Goal: Information Seeking & Learning: Find specific page/section

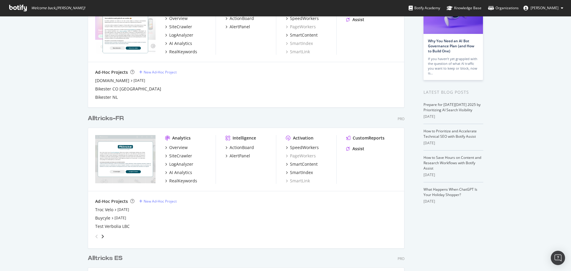
scroll to position [89, 0]
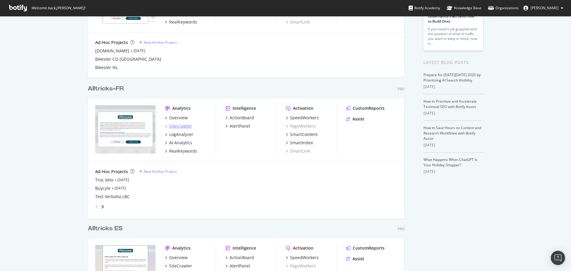
click at [179, 126] on div "SiteCrawler" at bounding box center [180, 126] width 23 height 6
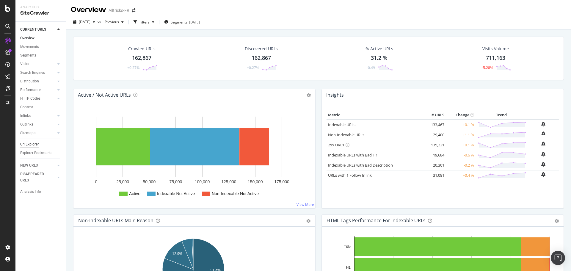
click at [26, 143] on div "Url Explorer" at bounding box center [29, 144] width 18 height 6
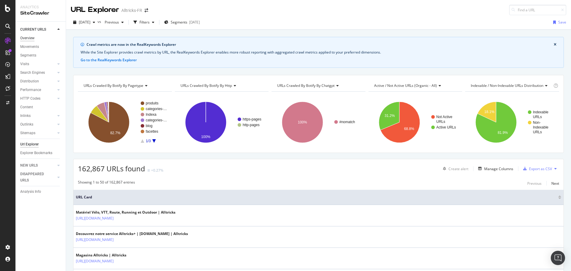
click at [28, 37] on div "Overview" at bounding box center [27, 38] width 14 height 6
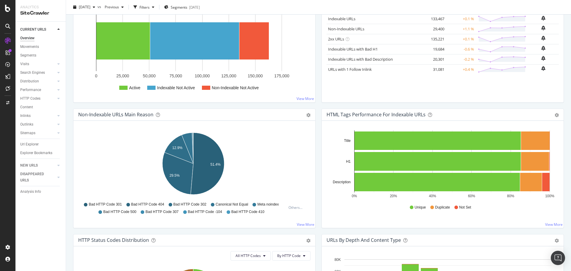
scroll to position [59, 0]
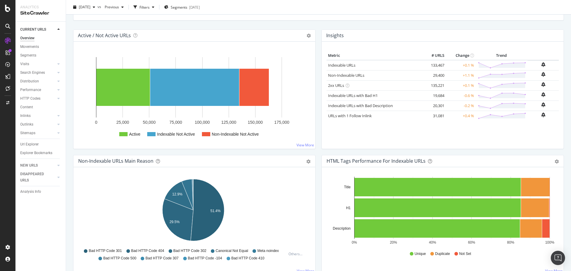
drag, startPoint x: 25, startPoint y: 144, endPoint x: 89, endPoint y: 47, distance: 116.1
click at [25, 144] on div "Url Explorer" at bounding box center [29, 144] width 18 height 6
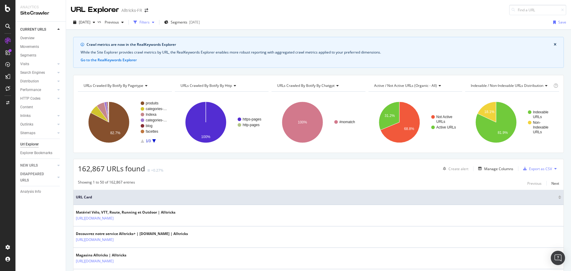
click at [150, 23] on div "Filters" at bounding box center [144, 22] width 10 height 5
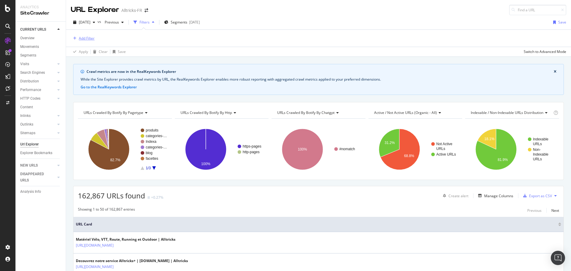
click at [81, 38] on div "Add Filter" at bounding box center [87, 38] width 16 height 5
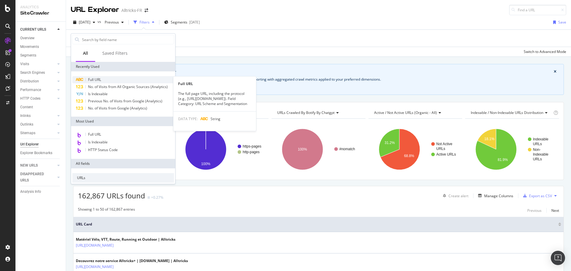
click at [106, 80] on div "Full URL" at bounding box center [123, 79] width 102 height 7
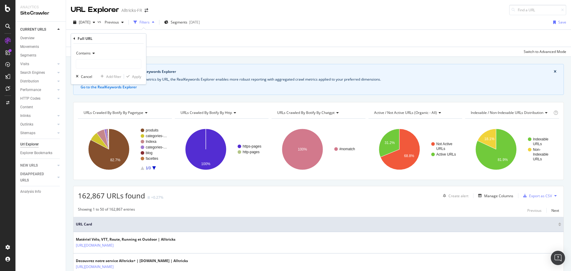
click at [95, 59] on div "Contains" at bounding box center [108, 58] width 65 height 20
click at [94, 59] on input "text" at bounding box center [108, 64] width 65 height 10
type input "fenix-8-pro"
click at [133, 73] on div "Contains fenix-8-pro Cancel Add filter Apply" at bounding box center [108, 64] width 75 height 40
click at [135, 77] on div "Apply" at bounding box center [136, 76] width 9 height 5
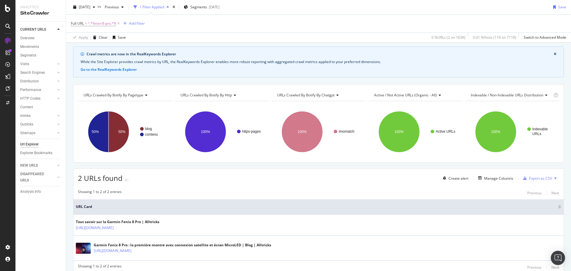
scroll to position [42, 0]
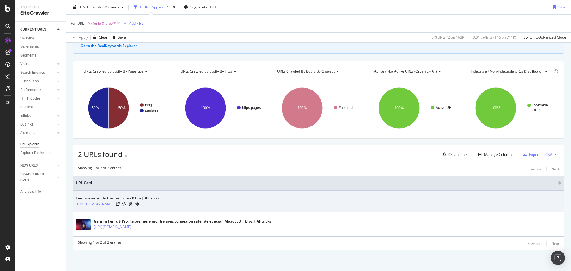
click at [114, 205] on link "[URL][DOMAIN_NAME]" at bounding box center [95, 204] width 38 height 6
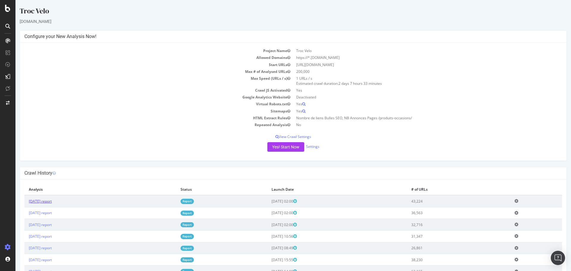
click at [52, 201] on link "2025 Oct. 10th report" at bounding box center [40, 201] width 23 height 5
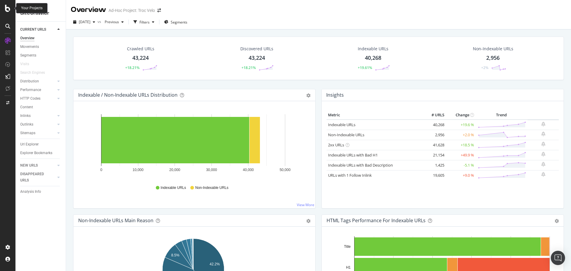
click at [9, 10] on icon at bounding box center [7, 8] width 5 height 7
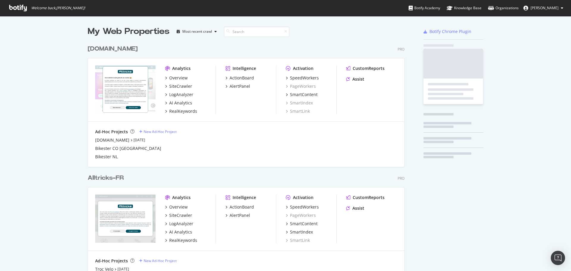
scroll to position [266, 562]
